Goal: Task Accomplishment & Management: Manage account settings

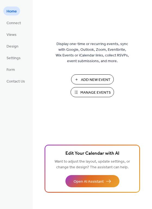
click at [96, 92] on span "Manage Events" at bounding box center [95, 93] width 30 height 6
click at [17, 55] on span "Settings" at bounding box center [14, 58] width 14 height 6
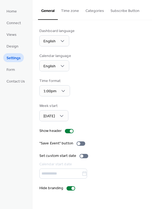
click at [16, 75] on ul "Home Connect Views Design Settings Form Contact Us" at bounding box center [15, 46] width 25 height 79
click at [14, 65] on link "Form" at bounding box center [10, 69] width 15 height 9
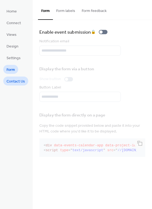
click at [19, 81] on span "Contact Us" at bounding box center [16, 82] width 18 height 6
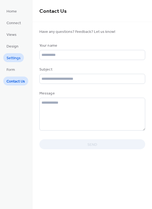
click at [18, 56] on span "Settings" at bounding box center [14, 58] width 14 height 6
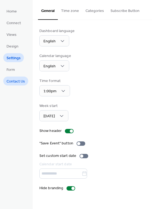
click at [17, 81] on span "Contact Us" at bounding box center [16, 82] width 18 height 6
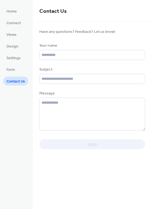
click at [14, 40] on ul "Home Connect Views Design Settings Form Contact Us" at bounding box center [15, 46] width 25 height 79
click at [15, 45] on span "Design" at bounding box center [13, 47] width 12 height 6
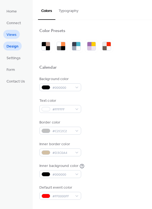
click at [14, 32] on span "Views" at bounding box center [12, 35] width 10 height 6
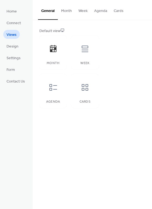
click at [70, 11] on button "Month" at bounding box center [66, 9] width 17 height 19
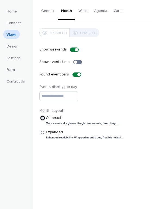
click at [40, 119] on label "​" at bounding box center [39, 118] width 1 height 6
click at [44, 135] on div "​" at bounding box center [41, 133] width 5 height 6
click at [46, 123] on div "More events at a glance. Single-line events, fixed height." at bounding box center [83, 123] width 74 height 4
click at [46, 130] on div "Expanded" at bounding box center [83, 133] width 75 height 6
click at [78, 62] on div at bounding box center [77, 62] width 9 height 4
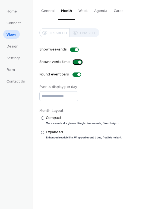
click at [78, 62] on div at bounding box center [79, 62] width 3 height 3
click at [76, 34] on div "Disabled Enabled" at bounding box center [69, 32] width 60 height 9
click at [64, 30] on div "Disabled Enabled" at bounding box center [69, 32] width 60 height 9
click at [78, 16] on button "Week" at bounding box center [83, 9] width 16 height 19
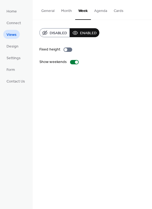
click at [71, 18] on button "Month" at bounding box center [66, 9] width 17 height 19
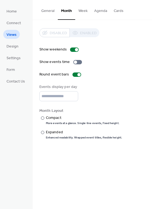
click at [44, 8] on button "General" at bounding box center [48, 9] width 20 height 19
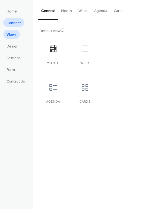
click at [21, 19] on link "Connect" at bounding box center [13, 22] width 21 height 9
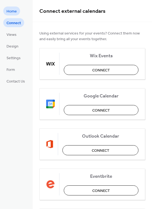
click at [13, 9] on span "Home" at bounding box center [12, 12] width 10 height 6
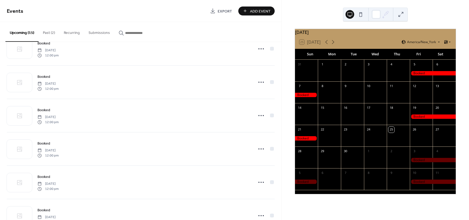
scroll to position [217, 0]
click at [335, 45] on icon at bounding box center [333, 42] width 7 height 7
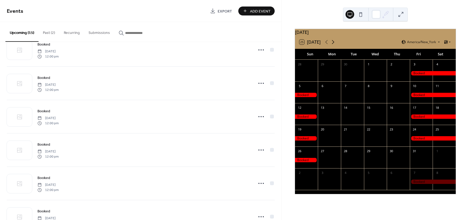
click at [335, 45] on icon at bounding box center [333, 42] width 7 height 7
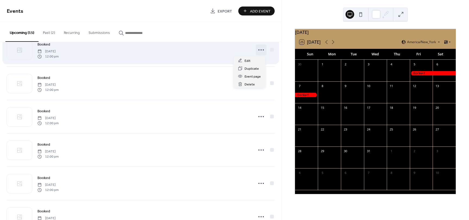
click at [259, 50] on icon at bounding box center [261, 50] width 9 height 9
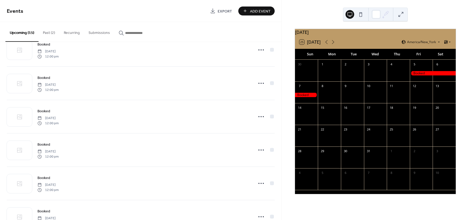
click at [445, 74] on div at bounding box center [433, 73] width 46 height 5
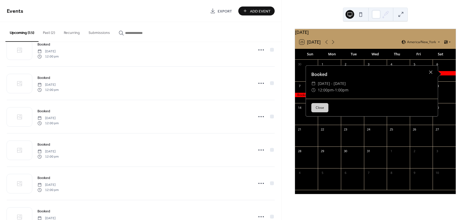
click at [446, 76] on div at bounding box center [433, 73] width 46 height 5
click at [372, 34] on div "[DATE]" at bounding box center [375, 32] width 161 height 7
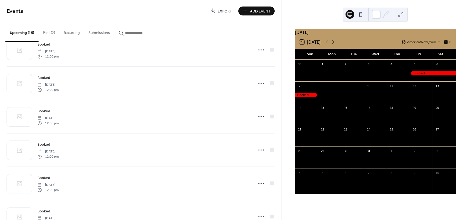
click at [364, 16] on button at bounding box center [361, 14] width 9 height 9
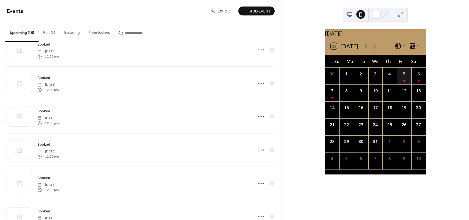
click at [399, 84] on div "5" at bounding box center [404, 76] width 14 height 17
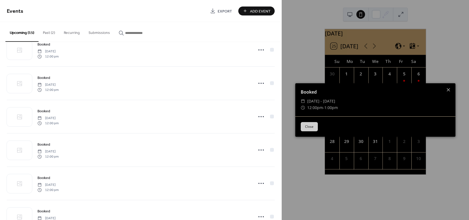
click at [305, 126] on button "Close" at bounding box center [309, 126] width 17 height 9
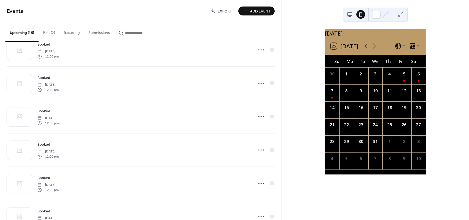
click at [363, 50] on icon at bounding box center [366, 46] width 8 height 8
click at [374, 50] on icon at bounding box center [374, 46] width 8 height 8
click at [374, 49] on icon at bounding box center [374, 46] width 8 height 8
click at [365, 49] on icon at bounding box center [365, 45] width 3 height 5
click at [354, 15] on button at bounding box center [350, 14] width 9 height 9
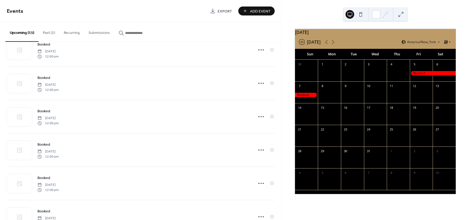
click at [362, 17] on button at bounding box center [361, 14] width 9 height 9
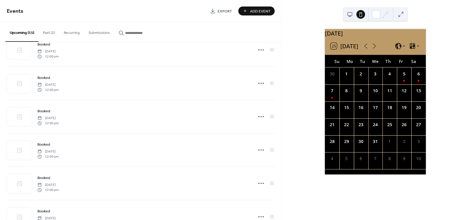
click at [401, 12] on button at bounding box center [401, 14] width 9 height 9
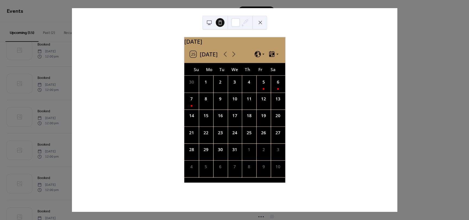
click at [212, 22] on button at bounding box center [209, 22] width 9 height 9
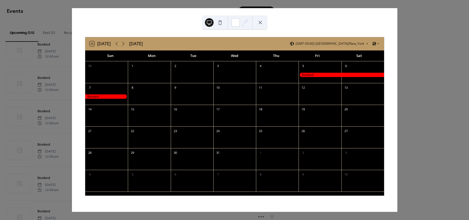
click at [222, 20] on button at bounding box center [220, 22] width 9 height 9
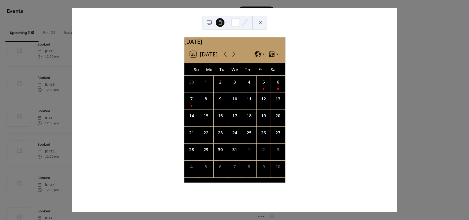
click at [221, 53] on div "25 Today" at bounding box center [234, 54] width 101 height 17
click at [224, 58] on icon at bounding box center [225, 54] width 8 height 8
click at [239, 59] on div "25 Today" at bounding box center [234, 54] width 101 height 17
click at [236, 55] on icon at bounding box center [233, 54] width 8 height 8
click at [262, 22] on button at bounding box center [260, 22] width 9 height 9
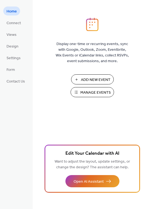
click at [90, 88] on button "Manage Events" at bounding box center [92, 92] width 43 height 10
click at [98, 90] on span "Manage Events" at bounding box center [95, 93] width 30 height 6
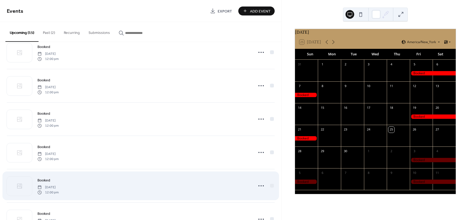
scroll to position [109, 0]
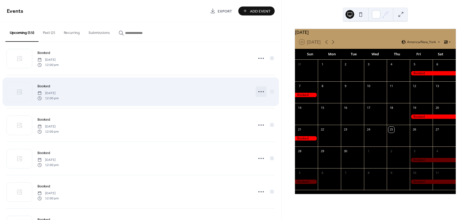
click at [259, 92] on circle at bounding box center [259, 91] width 1 height 1
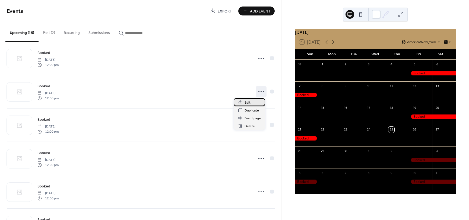
click at [257, 100] on div "Edit" at bounding box center [250, 102] width 32 height 8
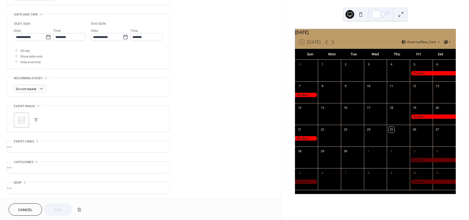
scroll to position [163, 0]
click at [29, 208] on span "Cancel" at bounding box center [25, 210] width 14 height 6
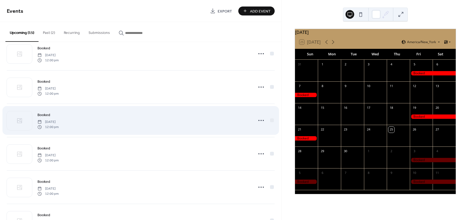
scroll to position [190, 0]
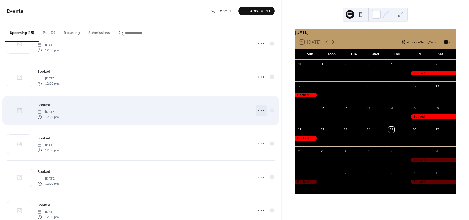
click at [257, 112] on icon at bounding box center [261, 110] width 9 height 9
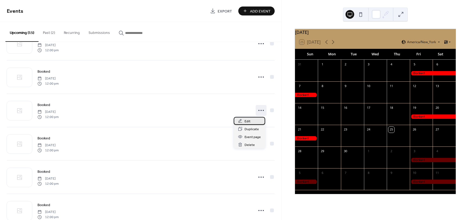
click at [251, 121] on div "Edit" at bounding box center [250, 121] width 32 height 8
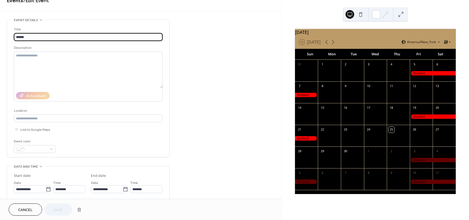
scroll to position [27, 0]
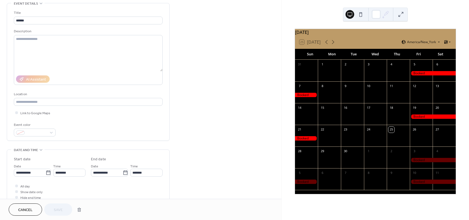
click at [30, 207] on span "Cancel" at bounding box center [25, 210] width 14 height 6
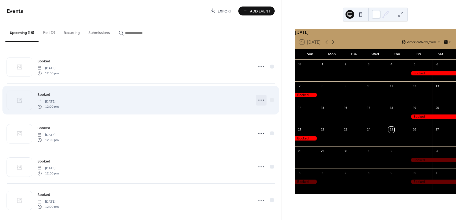
click at [261, 102] on icon at bounding box center [261, 100] width 9 height 9
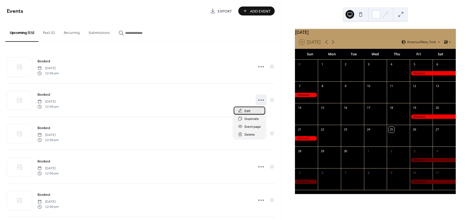
click at [255, 113] on div "Edit" at bounding box center [250, 111] width 32 height 8
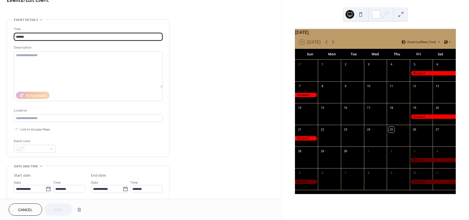
scroll to position [27, 0]
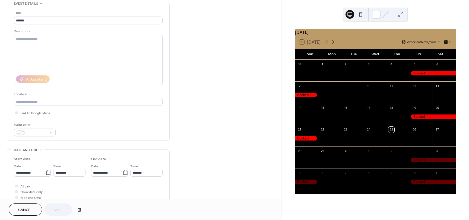
click at [29, 213] on span "Cancel" at bounding box center [25, 210] width 14 height 6
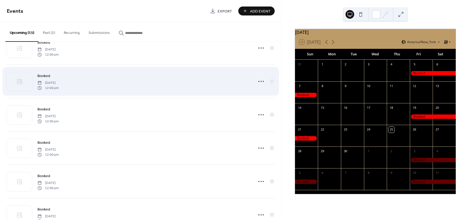
scroll to position [163, 0]
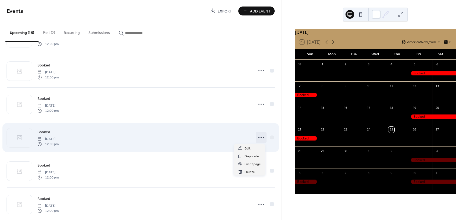
click at [261, 138] on circle at bounding box center [261, 137] width 1 height 1
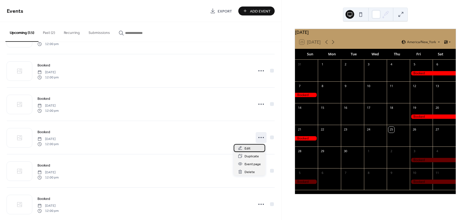
click at [248, 148] on span "Edit" at bounding box center [248, 149] width 6 height 6
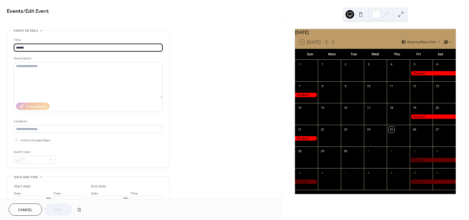
click at [358, 12] on button at bounding box center [361, 14] width 9 height 9
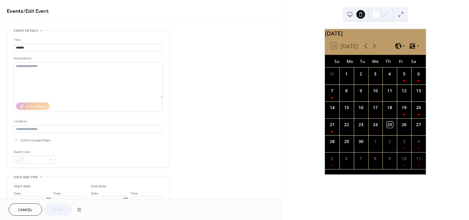
click at [347, 15] on button at bounding box center [350, 14] width 9 height 9
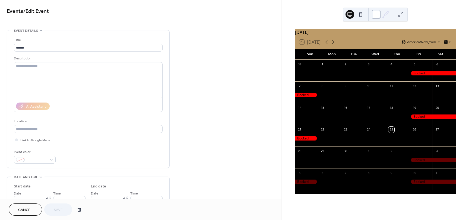
click at [379, 15] on div at bounding box center [376, 14] width 9 height 9
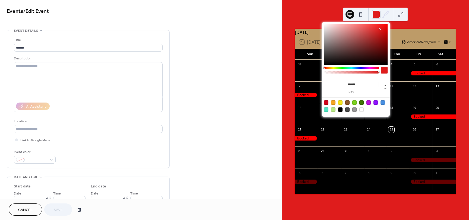
type input "*******"
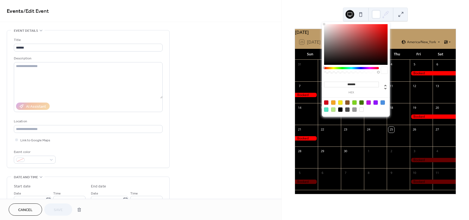
drag, startPoint x: 380, startPoint y: 29, endPoint x: 299, endPoint y: 17, distance: 81.5
click at [299, 17] on body "**********" at bounding box center [234, 110] width 469 height 220
click at [312, 10] on div "September 2025 25 Today America/New_York Sun Mon Tue Wed Thu Fri Sat 31 1 2 3 4…" at bounding box center [375, 110] width 187 height 220
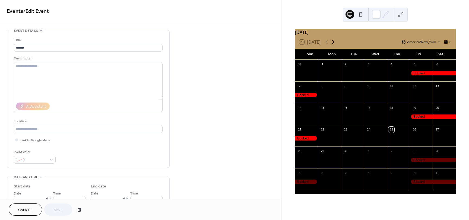
click at [334, 43] on icon at bounding box center [333, 42] width 7 height 7
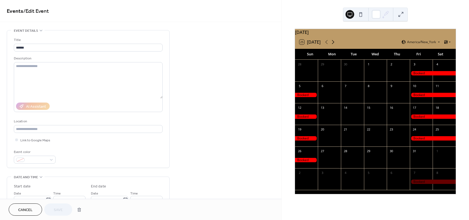
click at [334, 43] on icon at bounding box center [333, 42] width 7 height 7
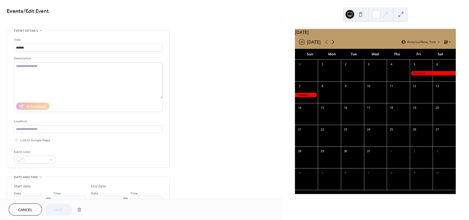
click at [334, 43] on icon at bounding box center [333, 42] width 7 height 7
click at [326, 44] on icon at bounding box center [326, 42] width 7 height 7
click at [399, 14] on button at bounding box center [401, 14] width 9 height 9
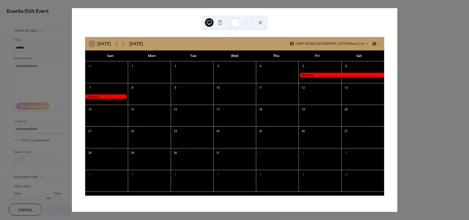
click at [218, 22] on button at bounding box center [220, 22] width 9 height 9
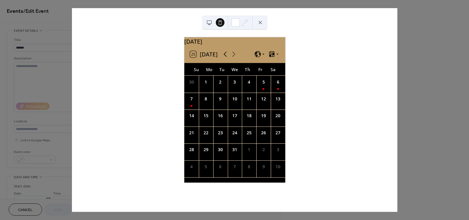
click at [223, 55] on icon at bounding box center [225, 54] width 8 height 8
click at [235, 55] on icon at bounding box center [233, 54] width 8 height 8
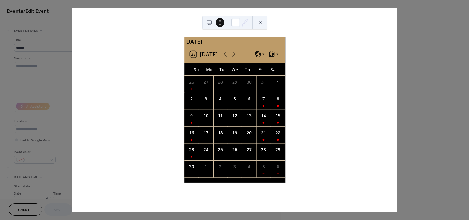
click at [213, 21] on button at bounding box center [209, 22] width 9 height 9
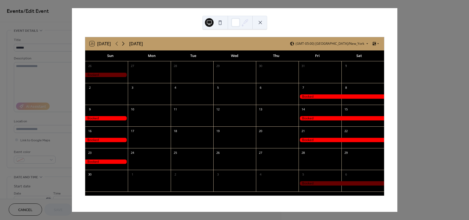
click at [121, 44] on icon at bounding box center [123, 43] width 7 height 7
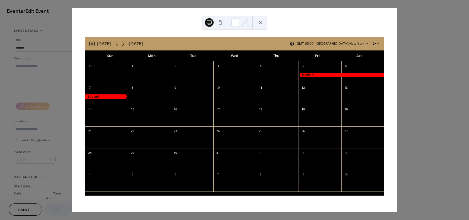
click at [124, 44] on icon at bounding box center [123, 43] width 7 height 7
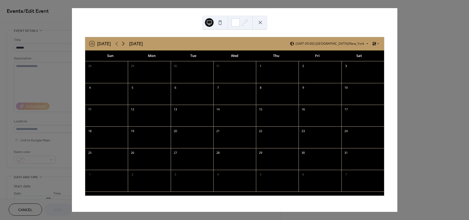
click at [124, 44] on icon at bounding box center [123, 43] width 7 height 7
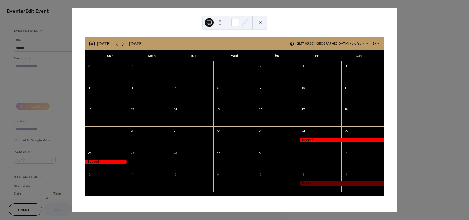
click at [124, 44] on icon at bounding box center [123, 43] width 7 height 7
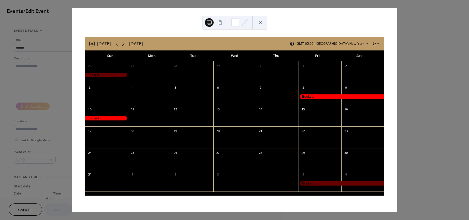
click at [124, 44] on icon at bounding box center [123, 43] width 7 height 7
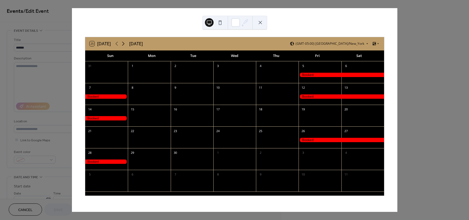
click at [124, 44] on icon at bounding box center [123, 43] width 7 height 7
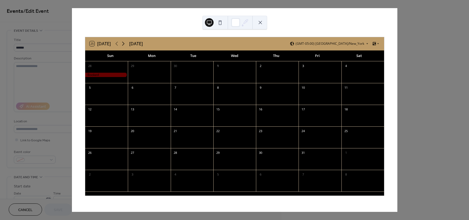
click at [124, 44] on icon at bounding box center [123, 43] width 7 height 7
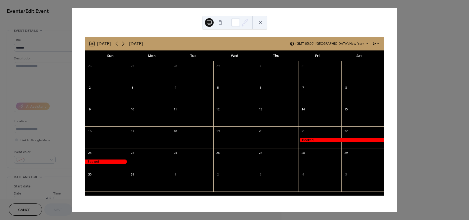
click at [124, 44] on icon at bounding box center [123, 43] width 7 height 7
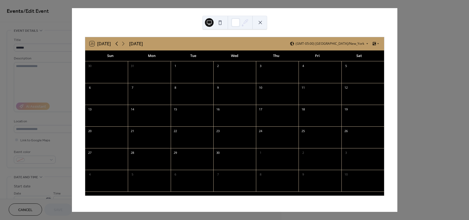
click at [117, 43] on icon at bounding box center [117, 43] width 7 height 7
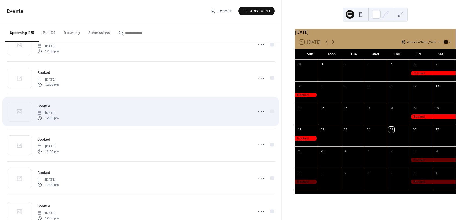
scroll to position [190, 0]
click at [260, 112] on icon at bounding box center [261, 110] width 9 height 9
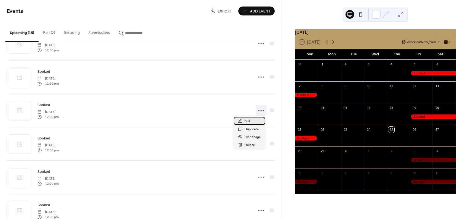
click at [259, 121] on div "Edit" at bounding box center [250, 121] width 32 height 8
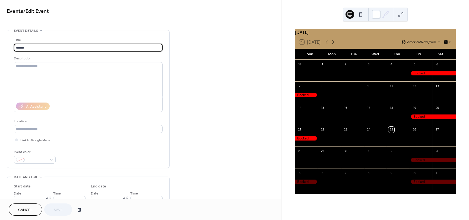
click at [23, 216] on div "Cancel Save" at bounding box center [141, 209] width 282 height 21
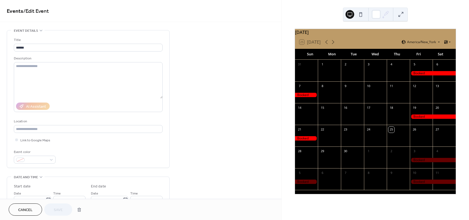
click at [26, 210] on span "Cancel" at bounding box center [25, 210] width 14 height 6
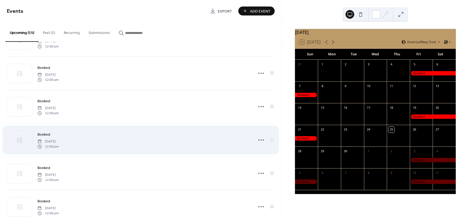
scroll to position [163, 0]
click at [260, 141] on icon at bounding box center [261, 137] width 9 height 9
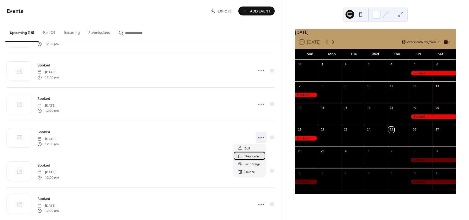
click at [255, 156] on span "Duplicate" at bounding box center [252, 157] width 14 height 6
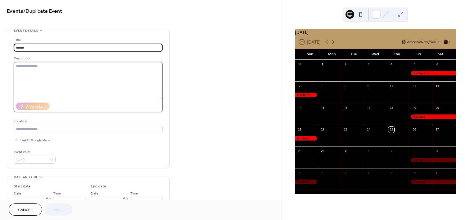
click at [104, 79] on textarea at bounding box center [88, 80] width 149 height 36
click at [111, 51] on input "******" at bounding box center [88, 48] width 149 height 8
click at [217, 110] on div "**********" at bounding box center [141, 196] width 282 height 332
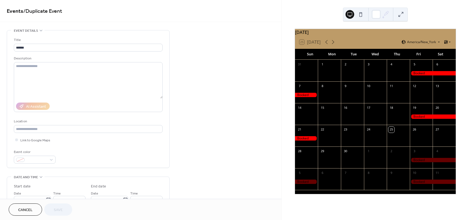
click at [53, 215] on div "Cancel Save" at bounding box center [41, 210] width 64 height 12
click at [49, 208] on div "Cancel Save" at bounding box center [41, 210] width 64 height 12
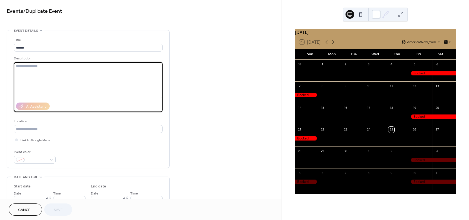
click at [69, 64] on textarea at bounding box center [88, 80] width 149 height 36
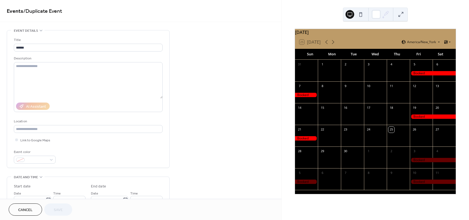
click at [21, 209] on span "Cancel" at bounding box center [25, 210] width 14 height 6
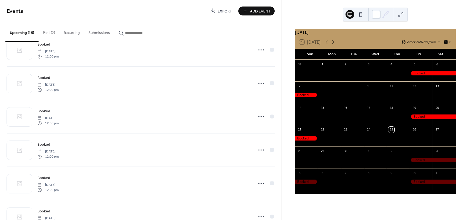
scroll to position [190, 0]
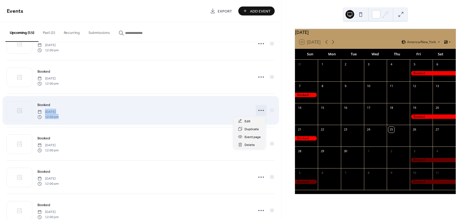
drag, startPoint x: 259, startPoint y: 110, endPoint x: 240, endPoint y: 108, distance: 18.6
click at [240, 108] on div "Booked [DATE] 12:00 pm" at bounding box center [141, 110] width 268 height 33
drag, startPoint x: 218, startPoint y: 105, endPoint x: 247, endPoint y: 106, distance: 29.6
click at [218, 105] on div "Booked [DATE] 12:00 pm" at bounding box center [143, 110] width 213 height 17
click at [272, 109] on div at bounding box center [271, 110] width 5 height 5
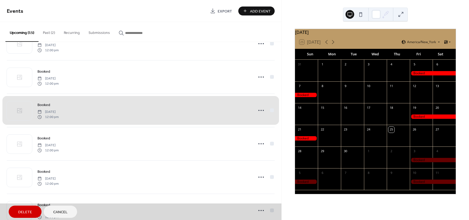
click at [30, 210] on span "Delete" at bounding box center [25, 213] width 14 height 6
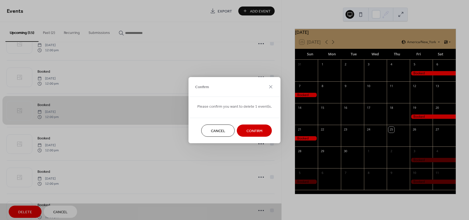
click at [260, 129] on span "Confirm" at bounding box center [255, 131] width 16 height 6
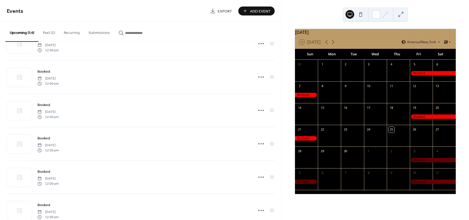
click at [264, 9] on span "Add Event" at bounding box center [260, 11] width 21 height 6
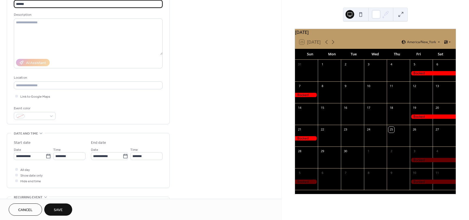
scroll to position [54, 0]
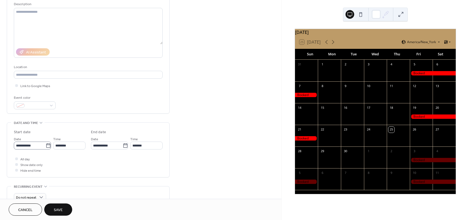
type input "******"
click at [47, 148] on icon at bounding box center [48, 145] width 4 height 4
click at [46, 148] on input "**********" at bounding box center [30, 146] width 32 height 8
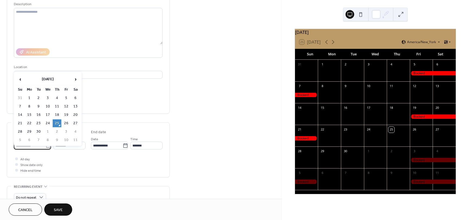
click at [80, 82] on table "‹ September 2025 › Su Mo Tu We Th Fr Sa 31 1 2 3 4 5 6 7 8 9 10 11 12 13 14 15 …" at bounding box center [47, 109] width 65 height 72
click at [79, 81] on span "›" at bounding box center [75, 79] width 8 height 11
click at [78, 81] on span "›" at bounding box center [75, 79] width 8 height 11
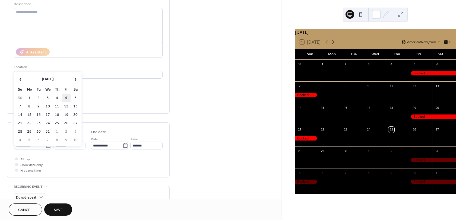
click at [66, 97] on td "5" at bounding box center [66, 98] width 9 height 8
type input "**********"
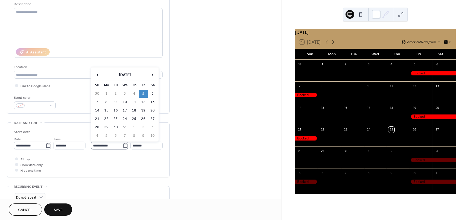
click at [125, 147] on icon at bounding box center [125, 145] width 5 height 5
click at [123, 147] on input "**********" at bounding box center [107, 146] width 32 height 8
click at [100, 101] on td "7" at bounding box center [97, 102] width 9 height 8
type input "**********"
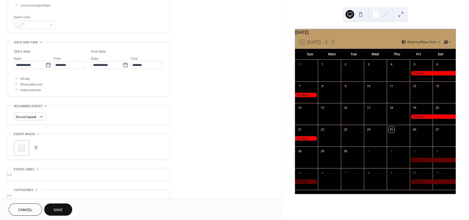
scroll to position [136, 0]
click at [58, 205] on button "Save" at bounding box center [58, 210] width 28 height 12
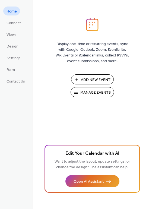
click at [103, 90] on span "Manage Events" at bounding box center [95, 93] width 30 height 6
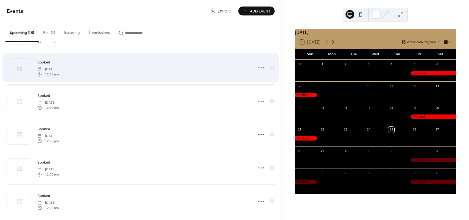
scroll to position [136, 0]
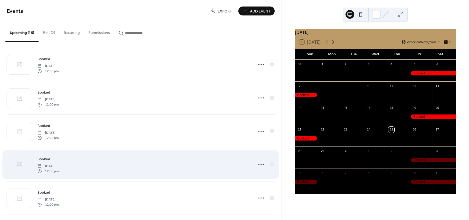
click at [20, 163] on icon at bounding box center [19, 165] width 5 height 5
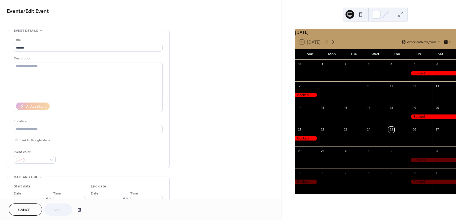
click at [29, 207] on span "Cancel" at bounding box center [25, 210] width 14 height 6
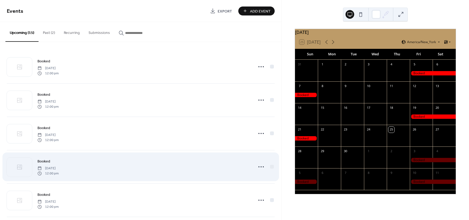
click at [48, 163] on span "Booked" at bounding box center [43, 162] width 13 height 6
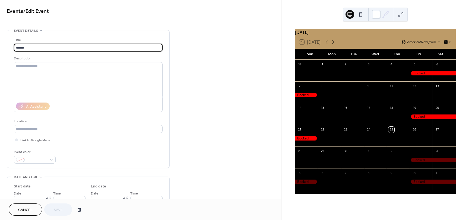
click at [23, 206] on button "Cancel" at bounding box center [25, 210] width 33 height 12
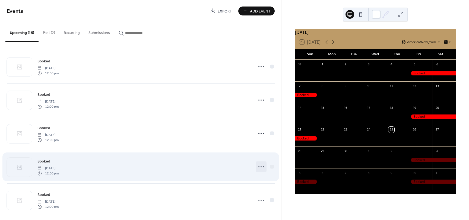
click at [259, 168] on icon at bounding box center [261, 167] width 9 height 9
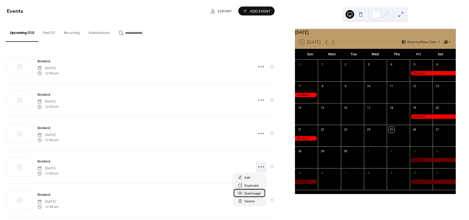
click at [252, 191] on span "Event page" at bounding box center [253, 194] width 16 height 6
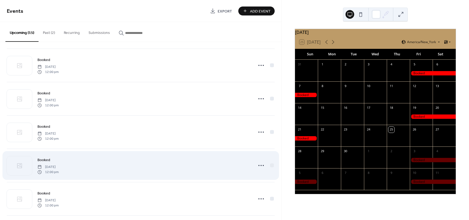
scroll to position [81, 0]
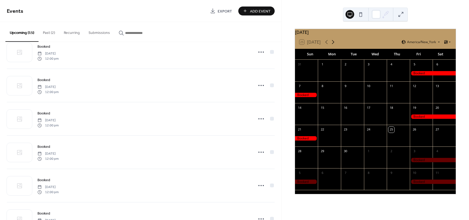
click at [333, 45] on icon at bounding box center [333, 42] width 7 height 7
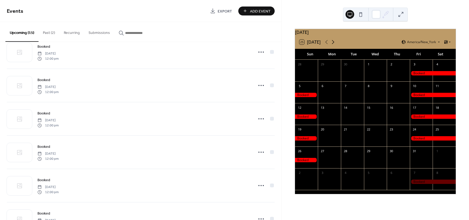
click at [333, 45] on icon at bounding box center [333, 42] width 7 height 7
click at [332, 45] on icon at bounding box center [333, 42] width 7 height 7
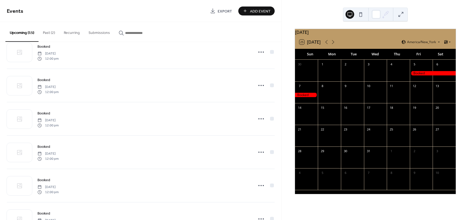
click at [421, 76] on div at bounding box center [433, 73] width 46 height 5
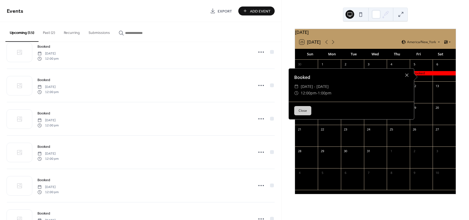
click at [295, 108] on button "Close" at bounding box center [302, 110] width 17 height 9
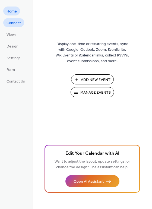
click at [8, 19] on link "Connect" at bounding box center [13, 22] width 21 height 9
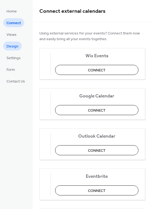
drag, startPoint x: 10, startPoint y: 39, endPoint x: 11, endPoint y: 44, distance: 5.3
click at [10, 39] on ul "Home Connect Views Design Settings Form Contact Us" at bounding box center [15, 46] width 25 height 79
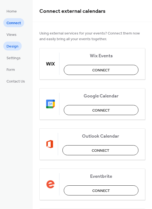
click at [11, 45] on span "Design" at bounding box center [13, 47] width 12 height 6
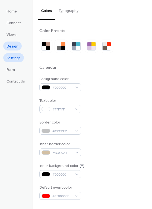
click at [15, 56] on span "Settings" at bounding box center [14, 58] width 14 height 6
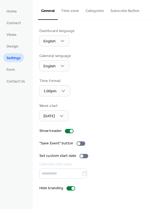
click at [75, 11] on button "Time zone" at bounding box center [70, 9] width 24 height 19
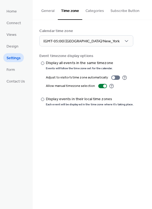
click at [90, 11] on button "Categories" at bounding box center [94, 9] width 25 height 19
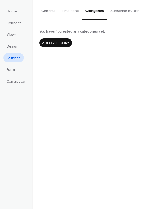
click at [129, 9] on button "Subscribe Button" at bounding box center [125, 9] width 36 height 19
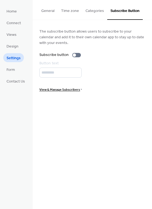
click at [56, 7] on button "General" at bounding box center [48, 9] width 20 height 19
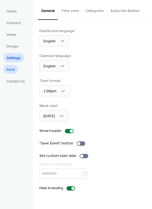
click at [11, 65] on link "Form" at bounding box center [10, 69] width 15 height 9
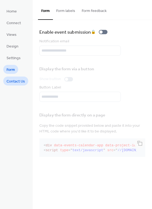
click at [17, 79] on span "Contact Us" at bounding box center [16, 82] width 18 height 6
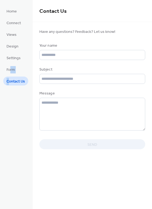
click at [10, 75] on ul "Home Connect Views Design Settings Form Contact Us" at bounding box center [15, 46] width 25 height 79
click at [9, 67] on span "Form" at bounding box center [11, 70] width 8 height 6
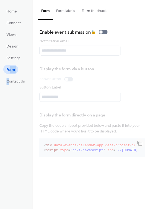
click at [77, 10] on button "Form labels" at bounding box center [66, 9] width 26 height 19
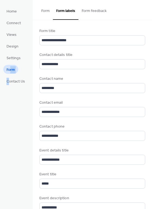
click at [83, 9] on button "Form feedback" at bounding box center [94, 9] width 32 height 19
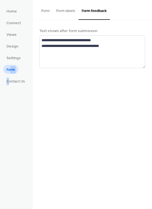
click at [46, 9] on button "Form" at bounding box center [45, 9] width 15 height 19
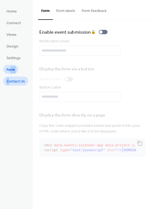
click at [5, 81] on link "Contact Us" at bounding box center [15, 81] width 25 height 9
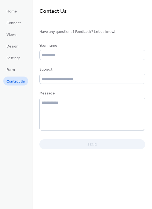
click at [20, 102] on div "Home Connect Views Design Settings Form Contact Us" at bounding box center [16, 104] width 33 height 209
click at [20, 12] on ul "Home Connect Views Design Settings Form Contact Us" at bounding box center [15, 46] width 25 height 79
click at [12, 6] on div "Home Connect Views Design Settings Form Contact Us" at bounding box center [16, 104] width 33 height 209
click at [12, 10] on span "Home" at bounding box center [12, 12] width 10 height 6
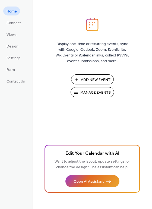
click at [15, 14] on span "Home" at bounding box center [12, 12] width 10 height 6
drag, startPoint x: 103, startPoint y: 102, endPoint x: 98, endPoint y: 99, distance: 5.7
click at [102, 101] on div "Display one-time or recurring events, sync with Google, Outlook, Zoom, Eventbri…" at bounding box center [92, 113] width 119 height 191
click at [93, 95] on span "Manage Events" at bounding box center [95, 93] width 30 height 6
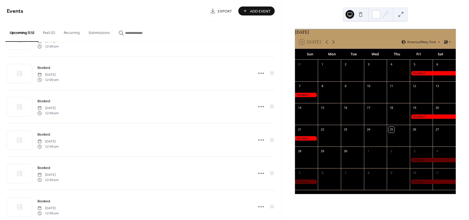
scroll to position [163, 0]
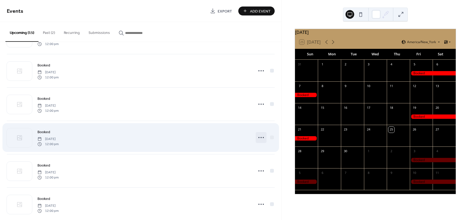
click at [261, 138] on circle at bounding box center [261, 137] width 1 height 1
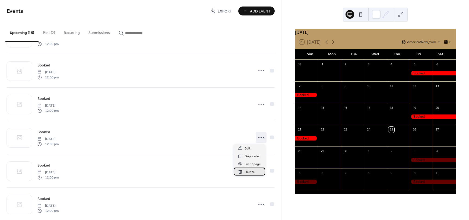
click at [252, 171] on span "Delete" at bounding box center [250, 172] width 10 height 6
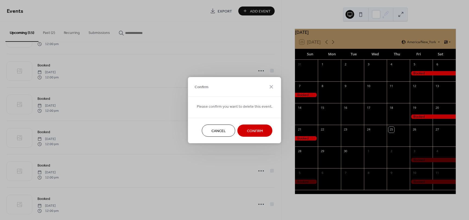
click at [247, 131] on span "Confirm" at bounding box center [255, 131] width 16 height 6
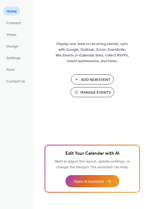
click at [92, 91] on span "Manage Events" at bounding box center [95, 93] width 30 height 6
click at [98, 77] on span "Add New Event" at bounding box center [96, 80] width 30 height 6
click at [15, 10] on span "Home" at bounding box center [12, 12] width 10 height 6
click at [101, 91] on span "Manage Events" at bounding box center [95, 93] width 30 height 6
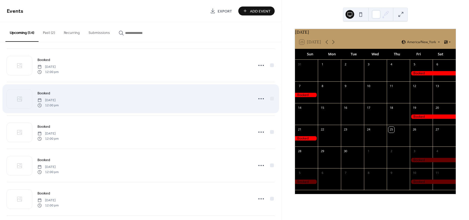
scroll to position [136, 0]
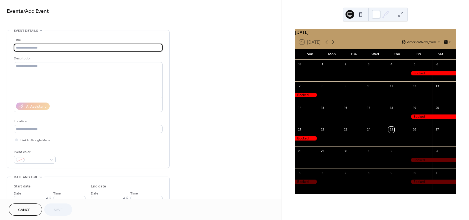
click at [98, 47] on input "text" at bounding box center [88, 48] width 149 height 8
type input "******"
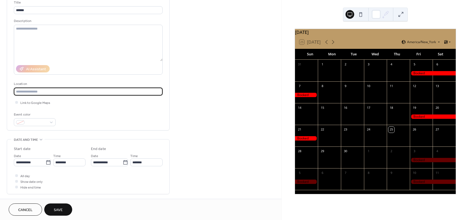
scroll to position [81, 0]
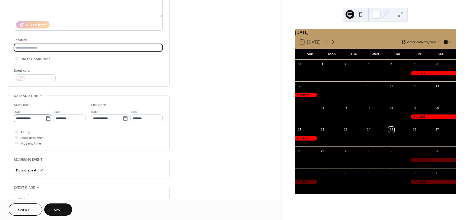
click at [48, 118] on icon at bounding box center [48, 118] width 5 height 5
click at [46, 118] on input "**********" at bounding box center [30, 119] width 32 height 8
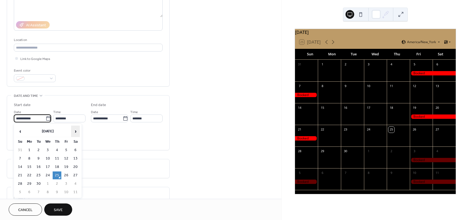
click at [75, 133] on span "›" at bounding box center [75, 131] width 8 height 11
click at [69, 148] on td "5" at bounding box center [66, 150] width 9 height 8
type input "**********"
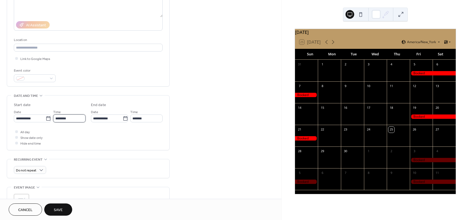
click at [72, 118] on input "********" at bounding box center [69, 119] width 32 height 8
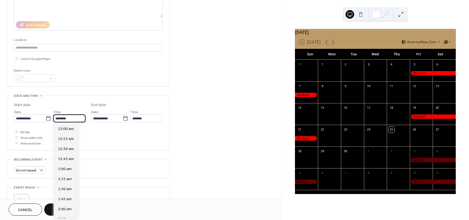
scroll to position [482, 0]
click at [72, 128] on span "12:00 pm" at bounding box center [66, 129] width 16 height 6
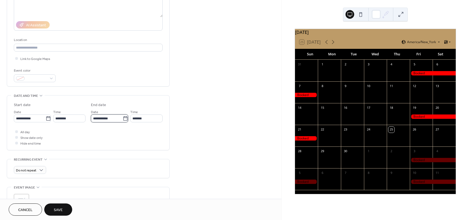
click at [102, 119] on input "**********" at bounding box center [107, 119] width 32 height 8
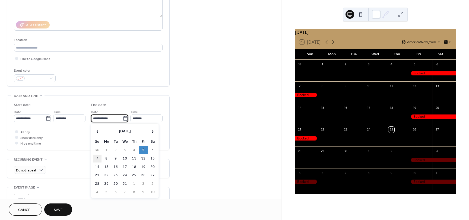
click at [97, 159] on td "7" at bounding box center [97, 159] width 9 height 8
type input "**********"
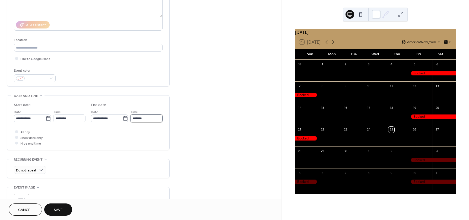
click at [137, 121] on input "*******" at bounding box center [146, 119] width 32 height 8
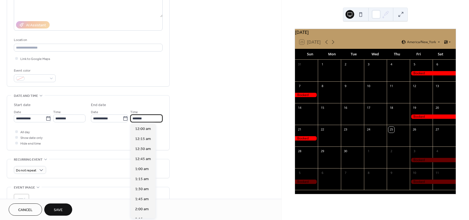
scroll to position [523, 0]
click at [138, 132] on span "1:00 pm" at bounding box center [142, 129] width 14 height 6
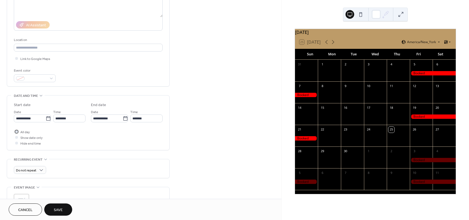
click at [25, 131] on span "All day" at bounding box center [25, 133] width 10 height 6
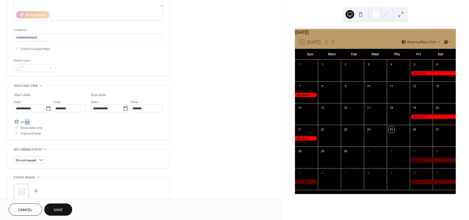
scroll to position [109, 0]
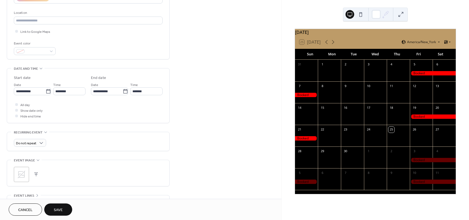
click at [79, 139] on div "Do not repeat" at bounding box center [88, 143] width 149 height 8
click at [37, 111] on span "Show date only" at bounding box center [31, 111] width 22 height 6
click at [39, 111] on span "Show date only" at bounding box center [31, 111] width 22 height 6
click at [30, 111] on span "Show date only" at bounding box center [31, 111] width 22 height 6
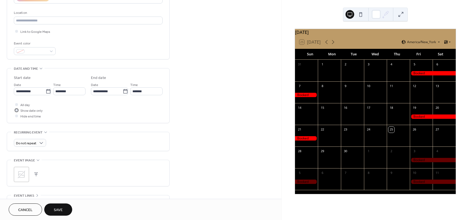
click at [35, 113] on span "Show date only" at bounding box center [31, 111] width 22 height 6
click at [34, 113] on span "Show date only" at bounding box center [31, 111] width 22 height 6
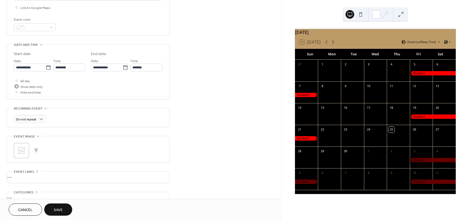
scroll to position [136, 0]
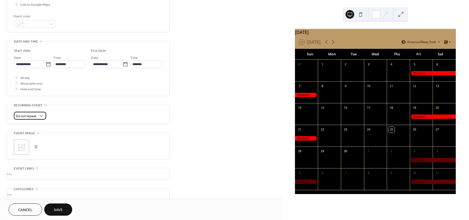
click at [34, 116] on span "Do not repeat" at bounding box center [26, 116] width 20 height 6
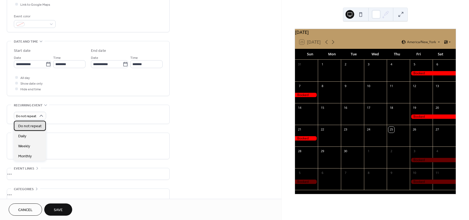
drag, startPoint x: 31, startPoint y: 123, endPoint x: 39, endPoint y: 124, distance: 8.0
click at [31, 123] on div "Do not repeat" at bounding box center [30, 126] width 32 height 10
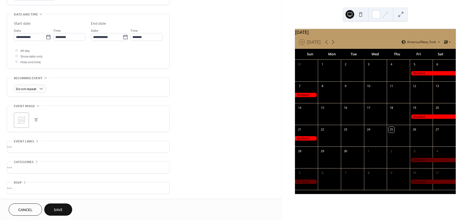
scroll to position [163, 0]
click at [60, 210] on span "Save" at bounding box center [58, 210] width 9 height 6
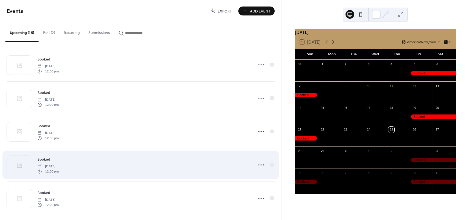
scroll to position [136, 0]
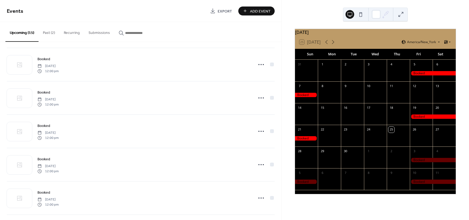
click at [244, 10] on button "Add Event" at bounding box center [256, 11] width 36 height 9
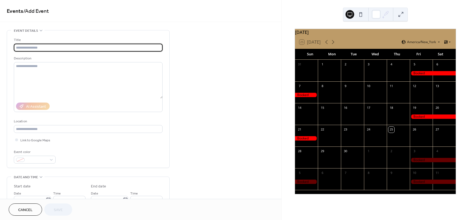
click at [43, 48] on input "text" at bounding box center [88, 48] width 149 height 8
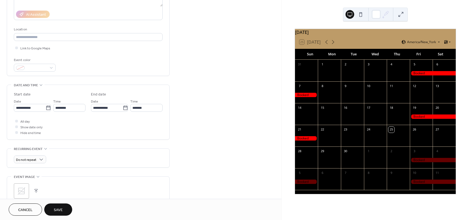
scroll to position [109, 0]
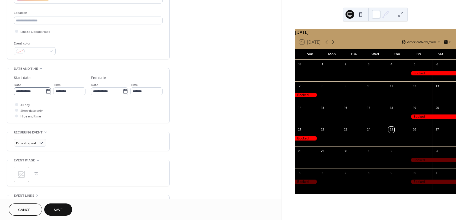
type input "******"
click at [48, 89] on icon at bounding box center [48, 91] width 4 height 4
click at [46, 89] on input "**********" at bounding box center [30, 91] width 32 height 8
click at [75, 105] on span "›" at bounding box center [75, 104] width 8 height 11
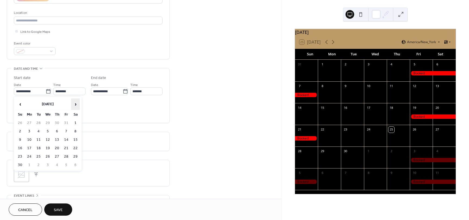
click at [75, 105] on span "›" at bounding box center [75, 104] width 8 height 11
click at [69, 130] on td "12" at bounding box center [66, 132] width 9 height 8
type input "**********"
click at [126, 91] on icon at bounding box center [125, 91] width 4 height 4
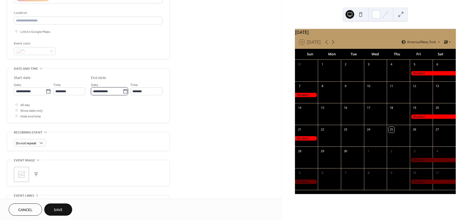
click at [123, 91] on input "**********" at bounding box center [107, 91] width 32 height 8
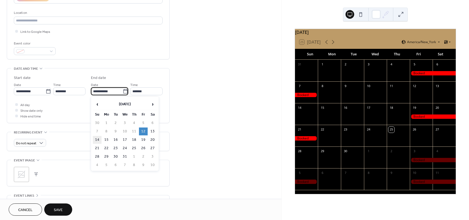
click at [96, 140] on td "14" at bounding box center [97, 140] width 9 height 8
type input "**********"
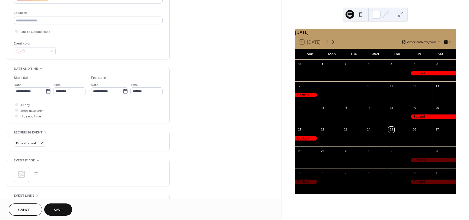
drag, startPoint x: 68, startPoint y: 208, endPoint x: 100, endPoint y: 190, distance: 36.9
click at [68, 208] on button "Save" at bounding box center [58, 210] width 28 height 12
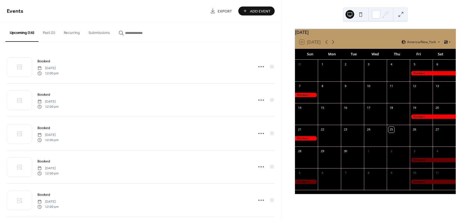
drag, startPoint x: 232, startPoint y: 17, endPoint x: 227, endPoint y: 15, distance: 5.5
click at [232, 17] on div "Events Export Add Event" at bounding box center [141, 11] width 282 height 22
click at [223, 13] on span "Export" at bounding box center [225, 11] width 14 height 6
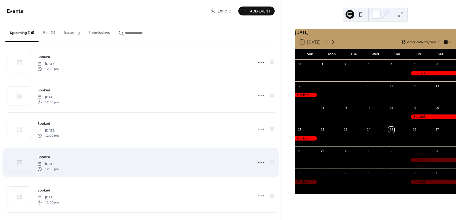
scroll to position [244, 0]
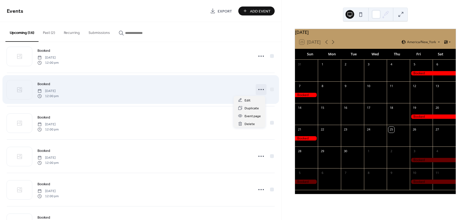
click at [259, 87] on icon at bounding box center [261, 89] width 9 height 9
click at [272, 90] on div at bounding box center [271, 89] width 5 height 5
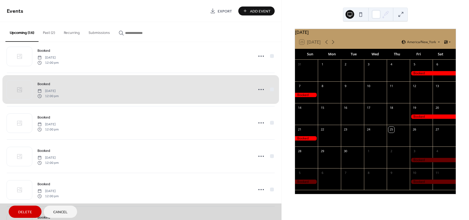
click at [29, 212] on span "Delete" at bounding box center [25, 213] width 14 height 6
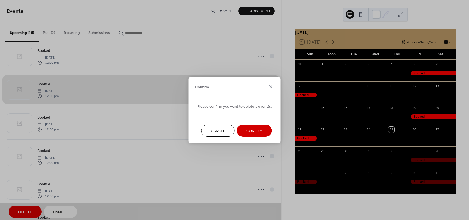
click at [251, 137] on div "Cancel Confirm" at bounding box center [235, 131] width 92 height 26
click at [250, 134] on span "Confirm" at bounding box center [255, 131] width 16 height 6
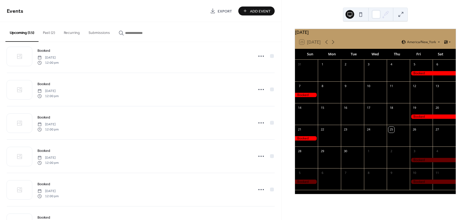
click at [50, 30] on button "Past (2)" at bounding box center [49, 31] width 21 height 19
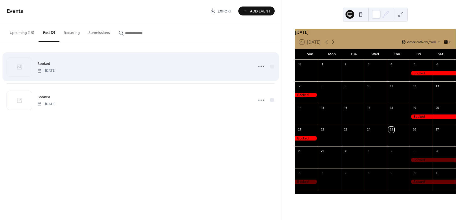
click at [85, 58] on div "Booked Friday, September 19, 2025" at bounding box center [141, 66] width 268 height 33
click at [257, 65] on icon at bounding box center [261, 66] width 9 height 9
click at [258, 65] on icon at bounding box center [261, 66] width 9 height 9
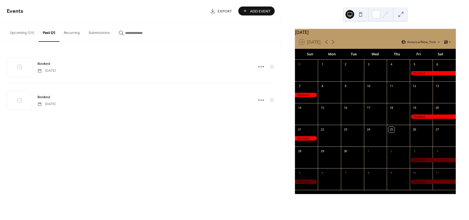
click at [152, 149] on div "Events Export Add Event Upcoming (15) Past (2) Recurring Submissions Booked Fri…" at bounding box center [141, 110] width 282 height 220
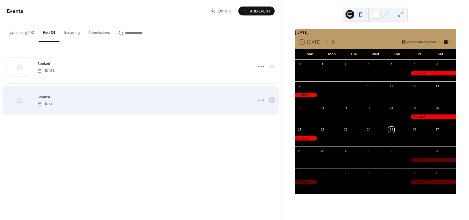
click at [273, 99] on div at bounding box center [272, 100] width 4 height 4
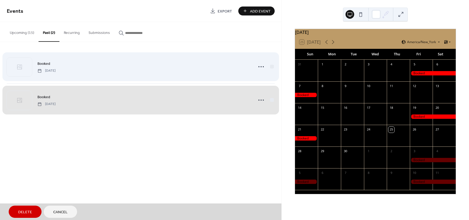
click at [269, 69] on div "Booked Friday, September 19, 2025" at bounding box center [141, 66] width 268 height 33
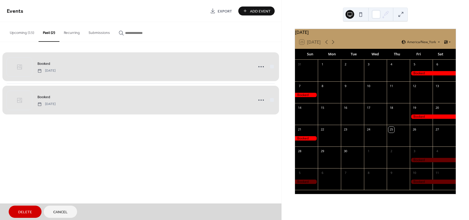
click at [270, 68] on div "Booked Friday, September 19, 2025" at bounding box center [141, 66] width 268 height 33
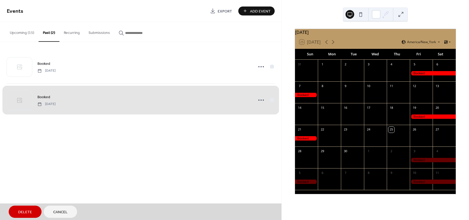
click at [274, 97] on div "Booked Friday, September 5, 2025" at bounding box center [141, 99] width 268 height 33
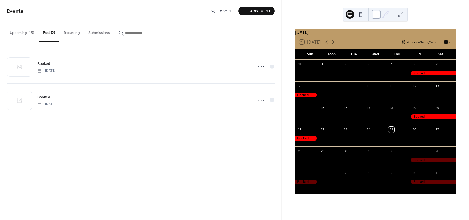
click at [373, 14] on div at bounding box center [376, 14] width 9 height 9
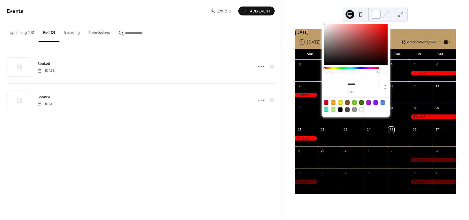
click at [372, 14] on div at bounding box center [376, 14] width 9 height 9
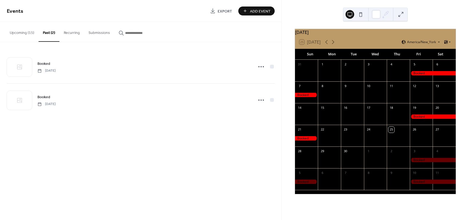
click at [362, 13] on button at bounding box center [361, 14] width 9 height 9
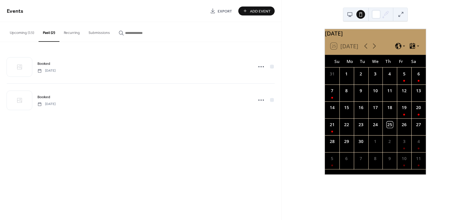
click at [411, 43] on div "25 Today" at bounding box center [375, 46] width 101 height 17
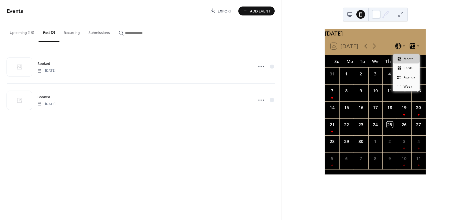
click at [413, 48] on icon at bounding box center [412, 46] width 5 height 6
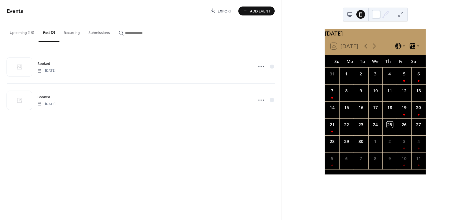
click at [413, 48] on icon at bounding box center [412, 46] width 5 height 6
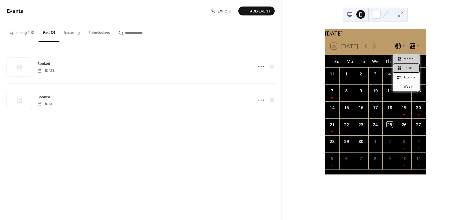
click at [411, 69] on span "Cards" at bounding box center [408, 68] width 9 height 5
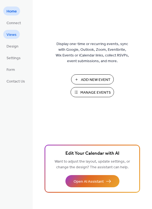
click at [17, 33] on link "Views" at bounding box center [11, 34] width 17 height 9
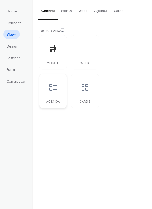
click at [52, 90] on icon at bounding box center [53, 87] width 9 height 9
click at [80, 89] on div at bounding box center [85, 87] width 16 height 16
click at [71, 49] on div "Week" at bounding box center [84, 52] width 27 height 34
click at [65, 82] on div "Agenda" at bounding box center [52, 91] width 27 height 34
click at [90, 91] on div at bounding box center [85, 87] width 16 height 16
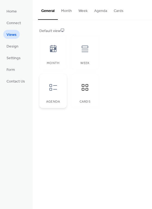
click at [52, 90] on icon at bounding box center [53, 87] width 9 height 9
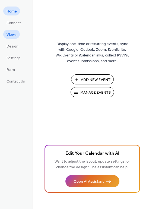
click at [17, 34] on link "Views" at bounding box center [11, 34] width 17 height 9
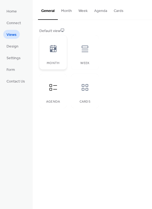
click at [57, 58] on div "Month" at bounding box center [52, 52] width 27 height 34
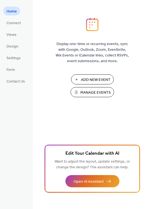
click at [29, 46] on div "Home Connect Views Design Settings Form Contact Us" at bounding box center [16, 104] width 33 height 209
click at [16, 44] on span "Design" at bounding box center [13, 47] width 12 height 6
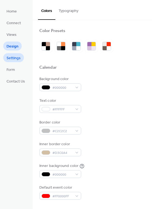
click at [14, 59] on span "Settings" at bounding box center [14, 58] width 14 height 6
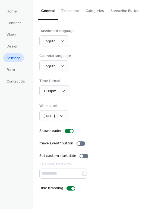
click at [17, 72] on li "Form" at bounding box center [10, 69] width 15 height 9
click at [15, 72] on link "Form" at bounding box center [10, 69] width 15 height 9
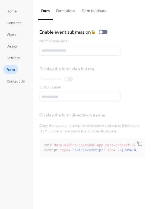
click at [15, 4] on div "Home Connect Views Design Settings Form Contact Us" at bounding box center [16, 104] width 33 height 209
click at [15, 9] on span "Home" at bounding box center [12, 12] width 10 height 6
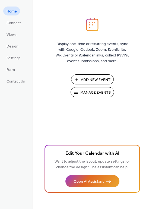
click at [89, 91] on span "Manage Events" at bounding box center [95, 93] width 30 height 6
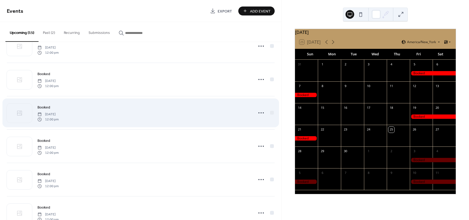
scroll to position [163, 0]
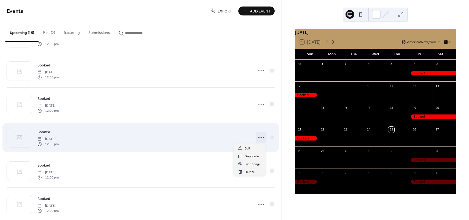
click at [260, 137] on icon at bounding box center [261, 137] width 9 height 9
click at [259, 137] on icon at bounding box center [261, 137] width 9 height 9
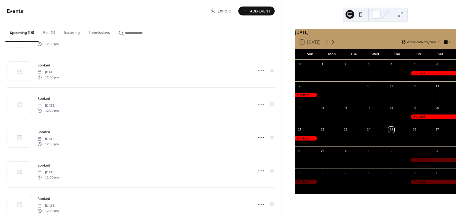
click at [446, 44] on icon at bounding box center [446, 42] width 3 height 4
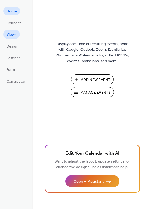
click at [19, 34] on link "Views" at bounding box center [11, 34] width 17 height 9
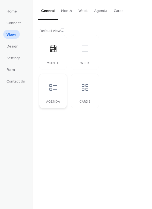
click at [59, 88] on div at bounding box center [53, 87] width 16 height 16
